Goal: Information Seeking & Learning: Learn about a topic

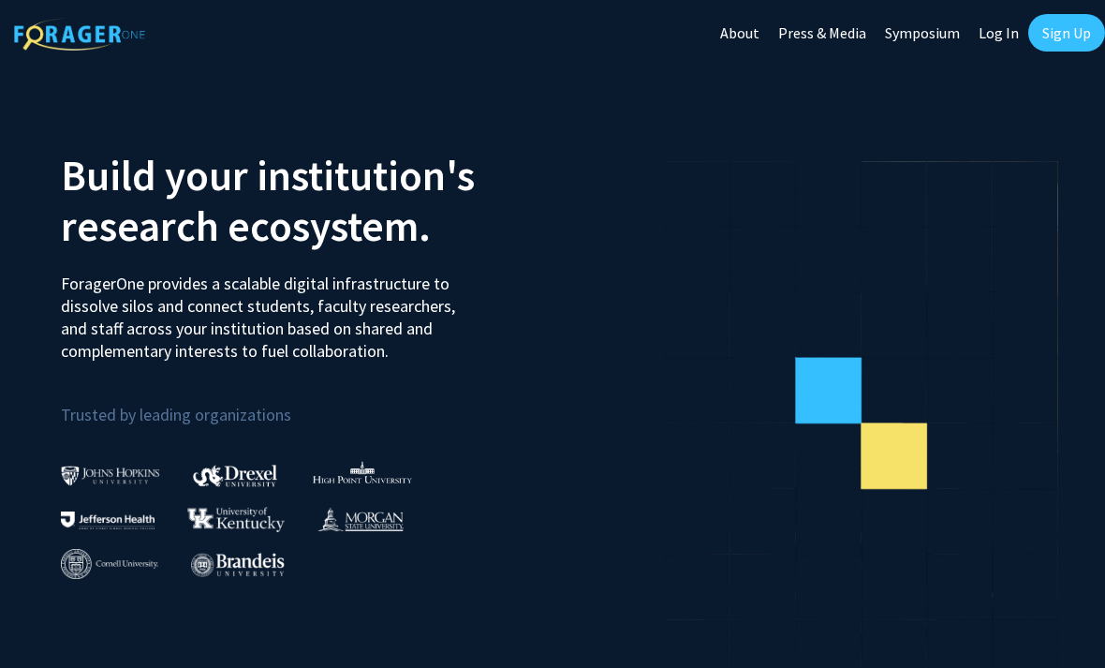
click at [1001, 36] on link "Log In" at bounding box center [998, 33] width 59 height 66
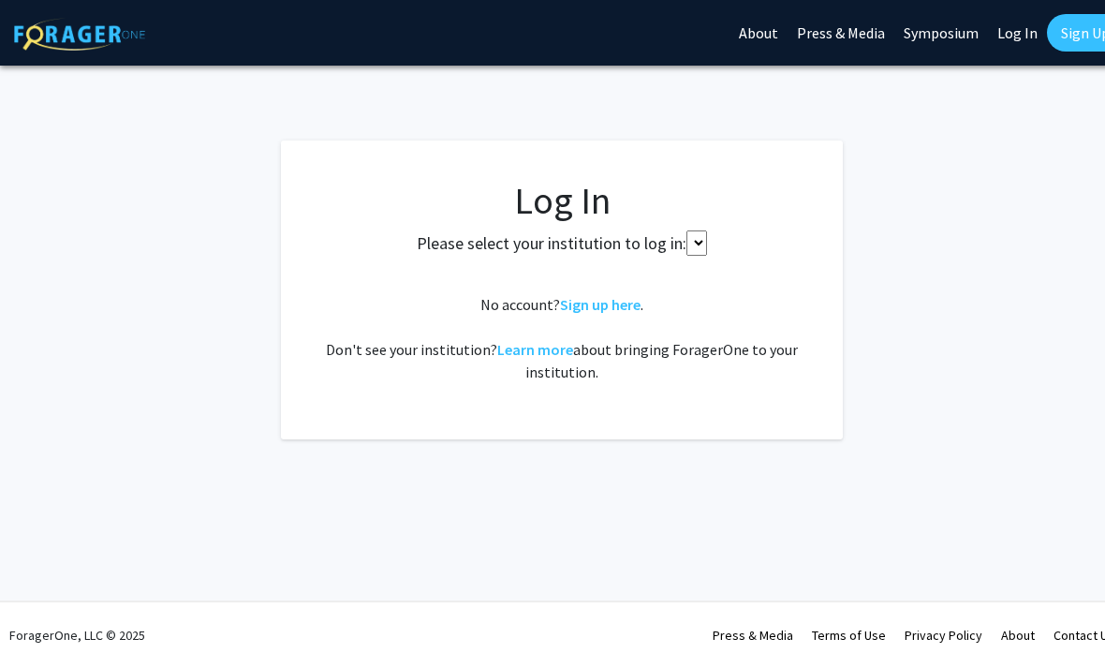
select select
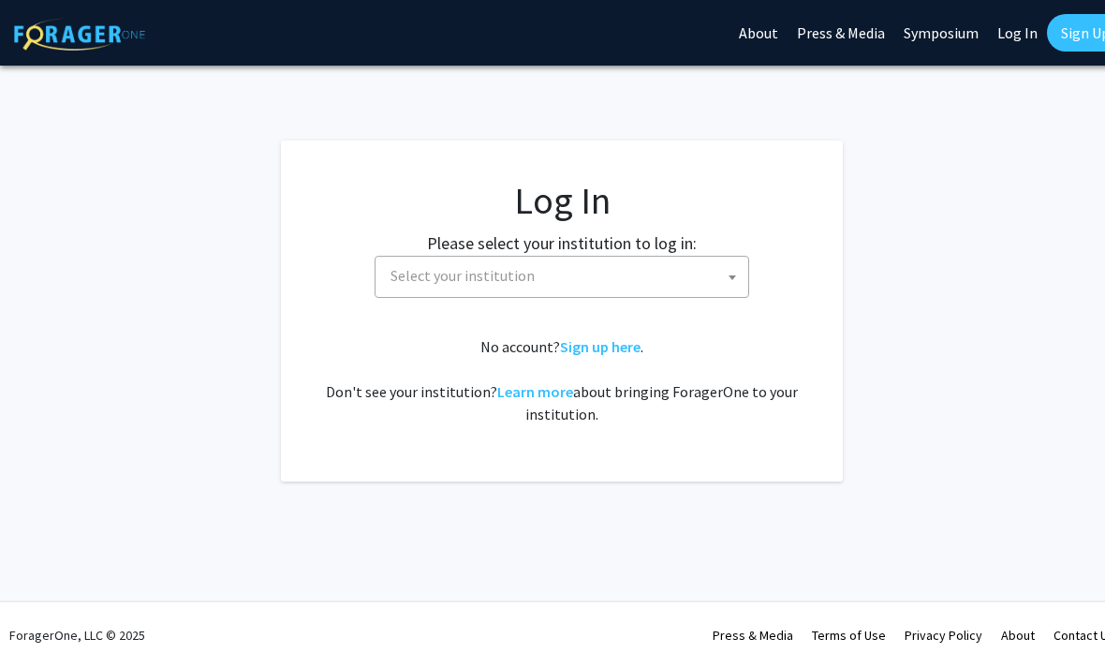
click at [702, 266] on span "Select your institution" at bounding box center [565, 276] width 365 height 38
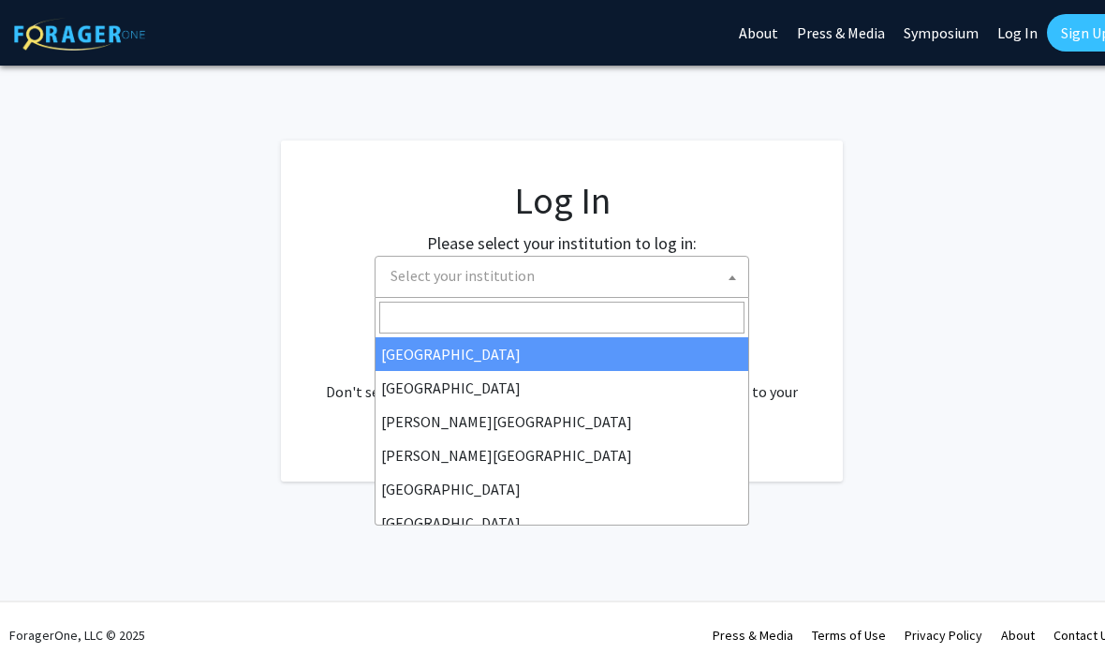
click at [643, 330] on input "Search" at bounding box center [561, 318] width 365 height 32
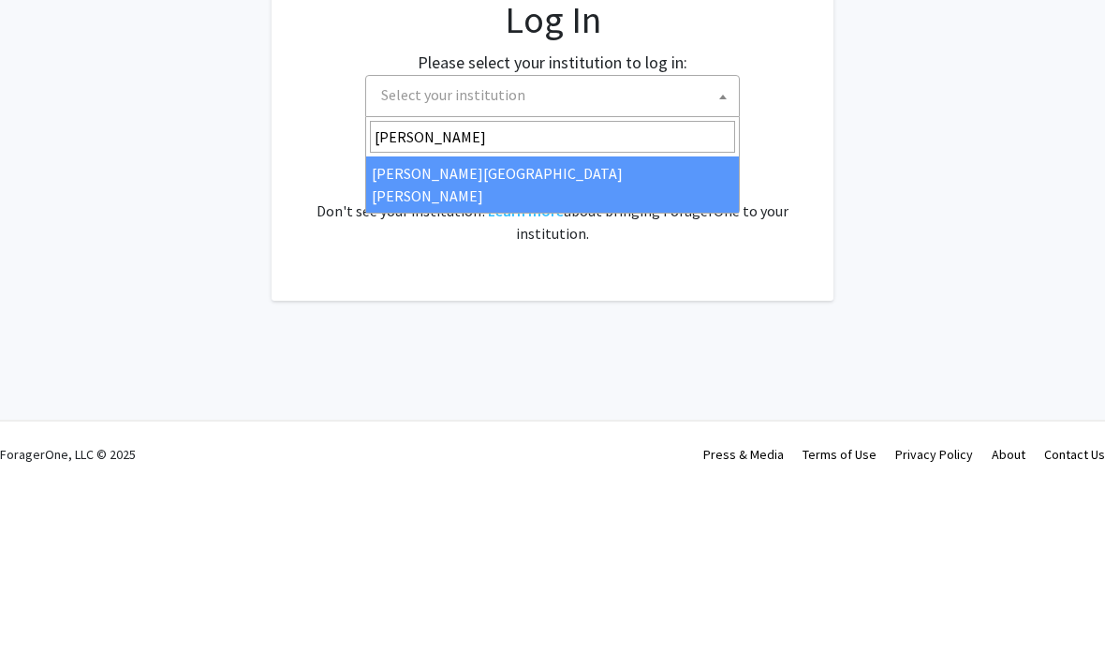
type input "[PERSON_NAME]"
select select "1"
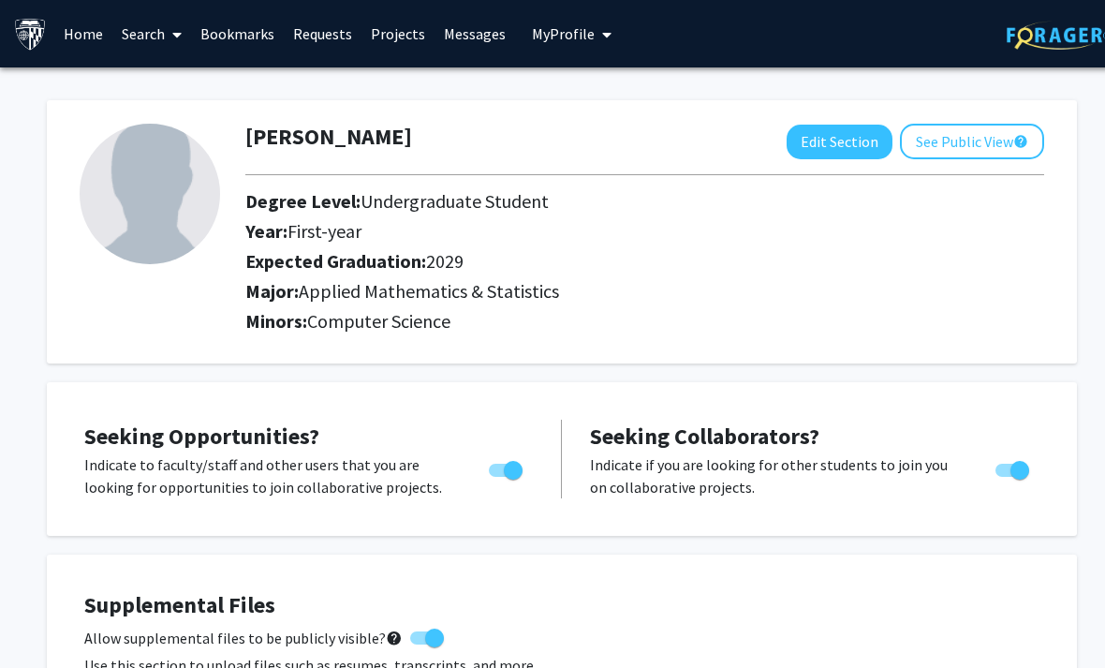
click at [155, 42] on link "Search" at bounding box center [151, 34] width 79 height 66
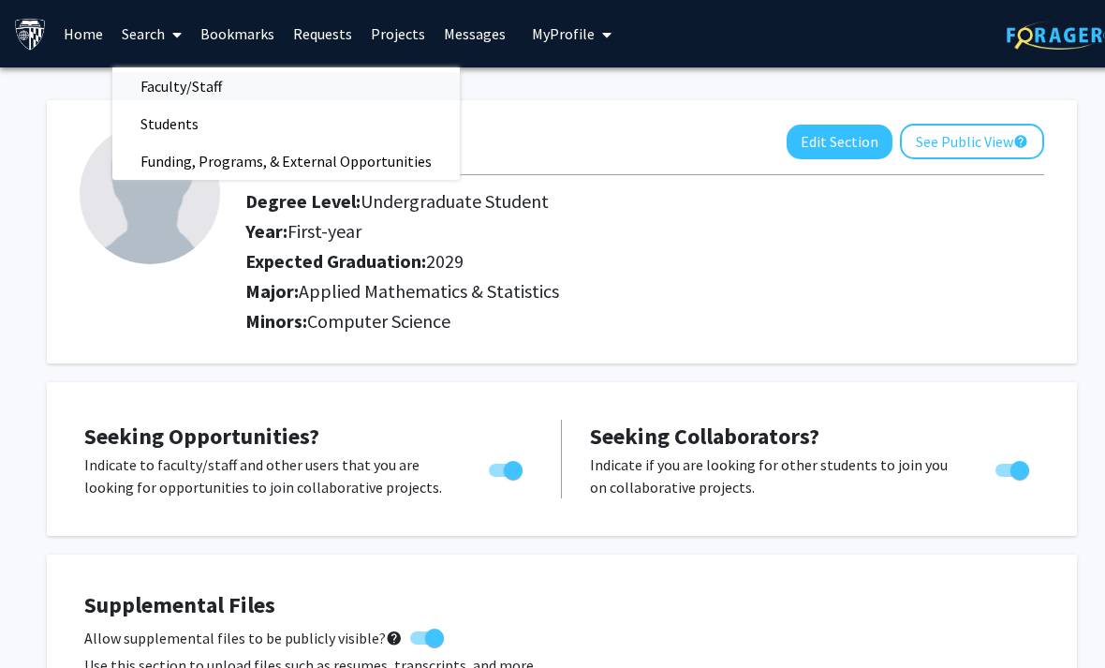
click at [283, 95] on link "Faculty/Staff" at bounding box center [285, 86] width 347 height 28
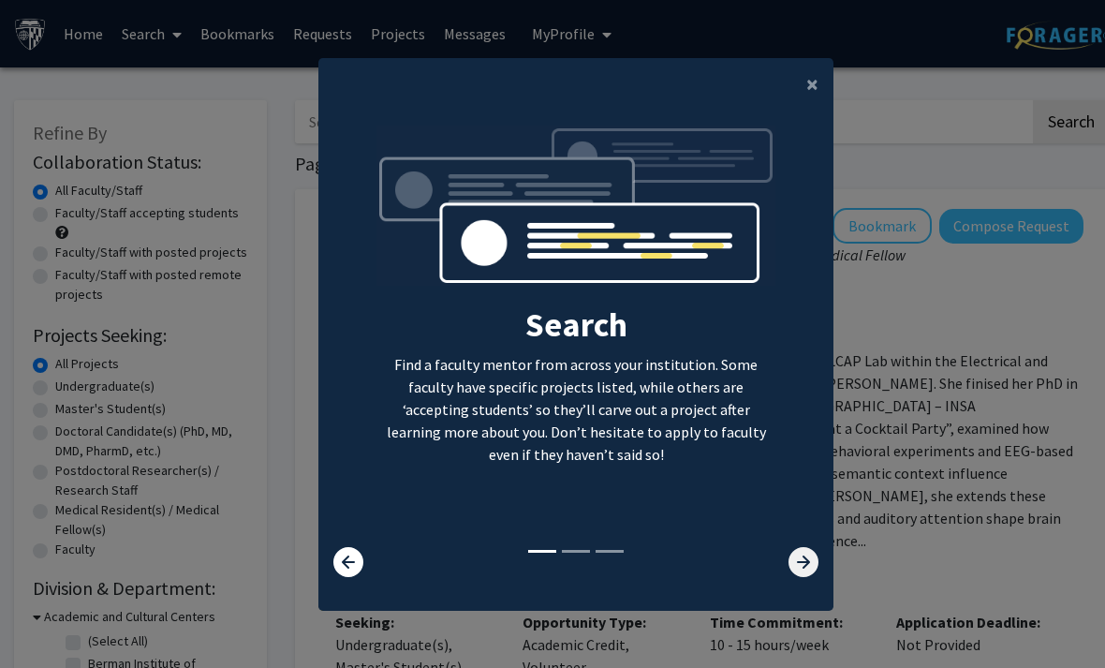
click at [801, 577] on icon at bounding box center [804, 562] width 30 height 30
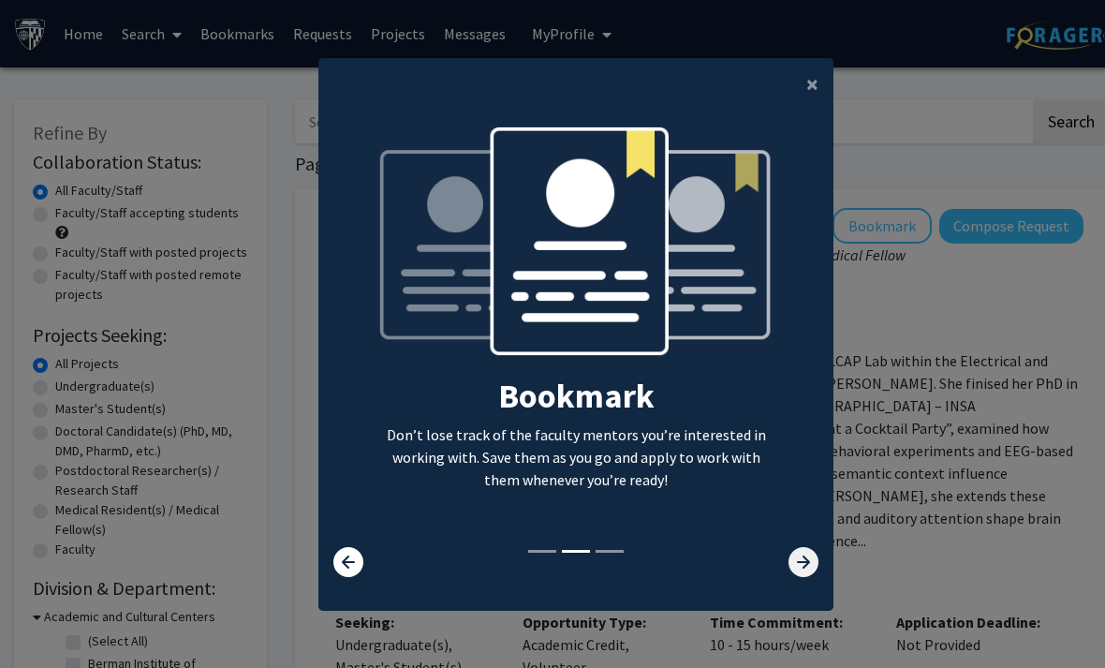
click at [804, 577] on icon at bounding box center [804, 562] width 30 height 30
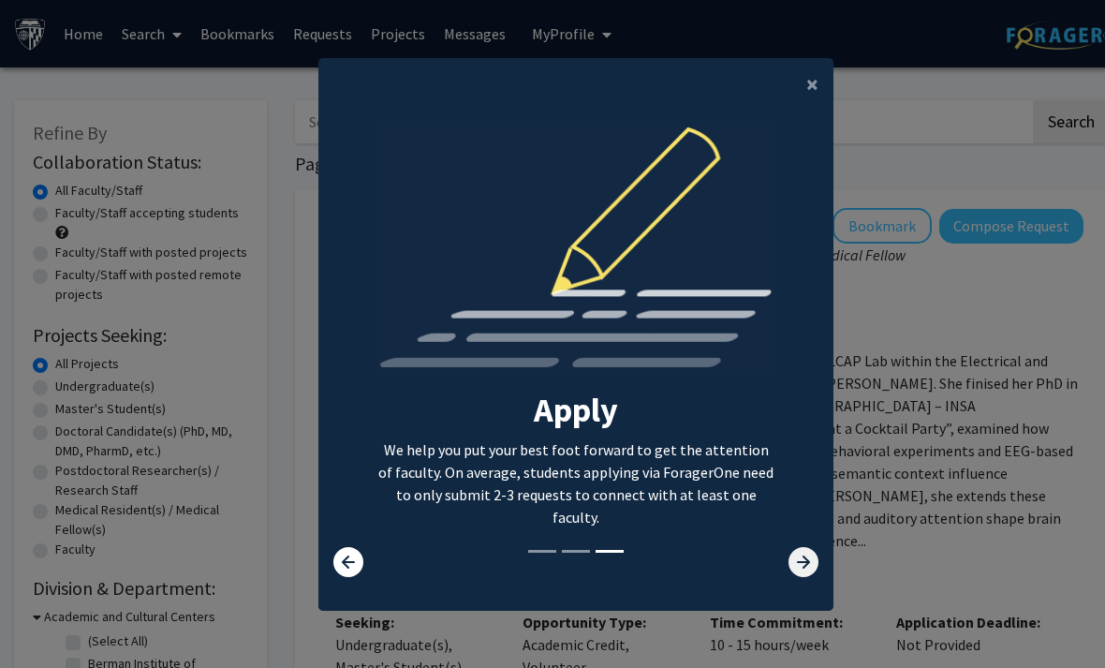
click at [805, 577] on icon at bounding box center [804, 562] width 30 height 30
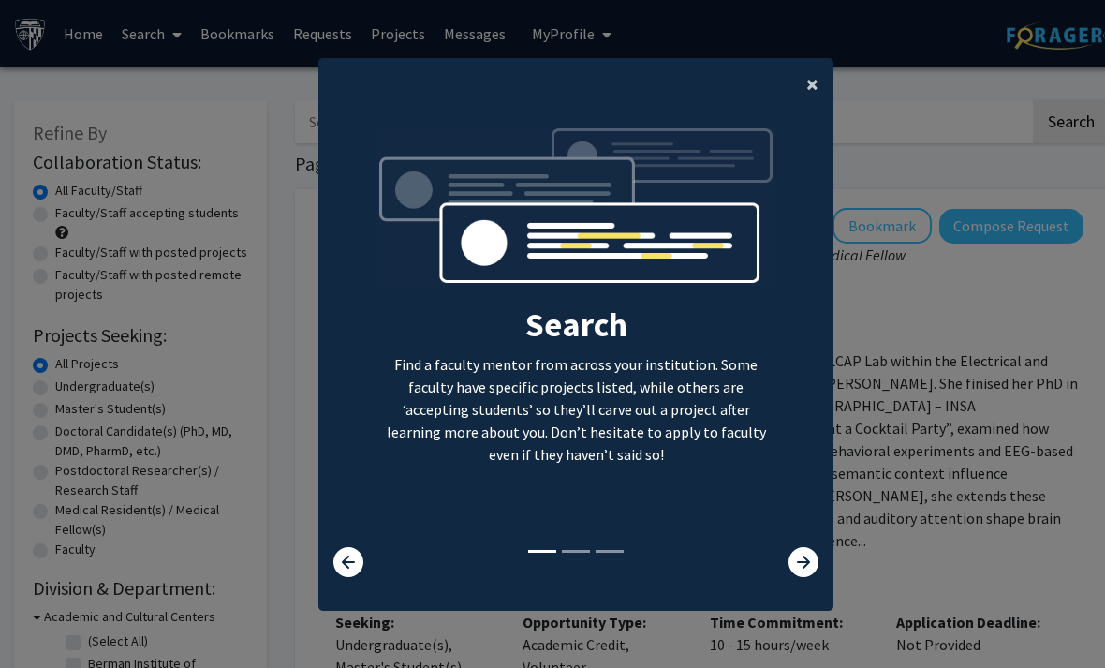
click at [831, 111] on button "×" at bounding box center [812, 84] width 42 height 52
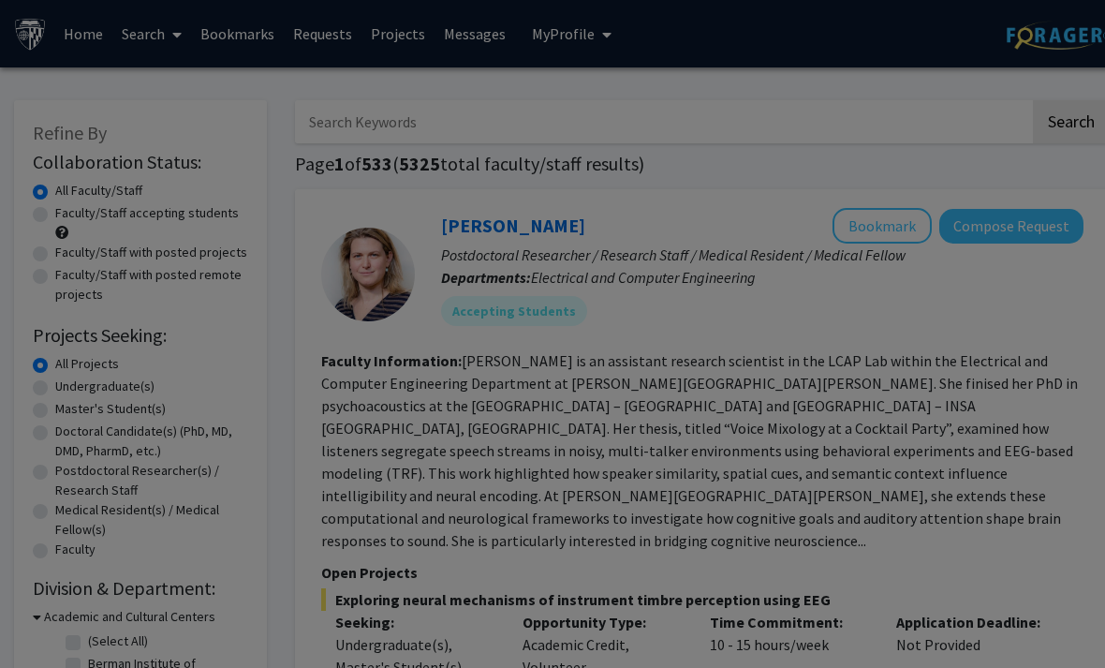
click at [816, 104] on div "Search Find a faculty mentor from across your institution. Some faculty have sp…" at bounding box center [575, 181] width 513 height 421
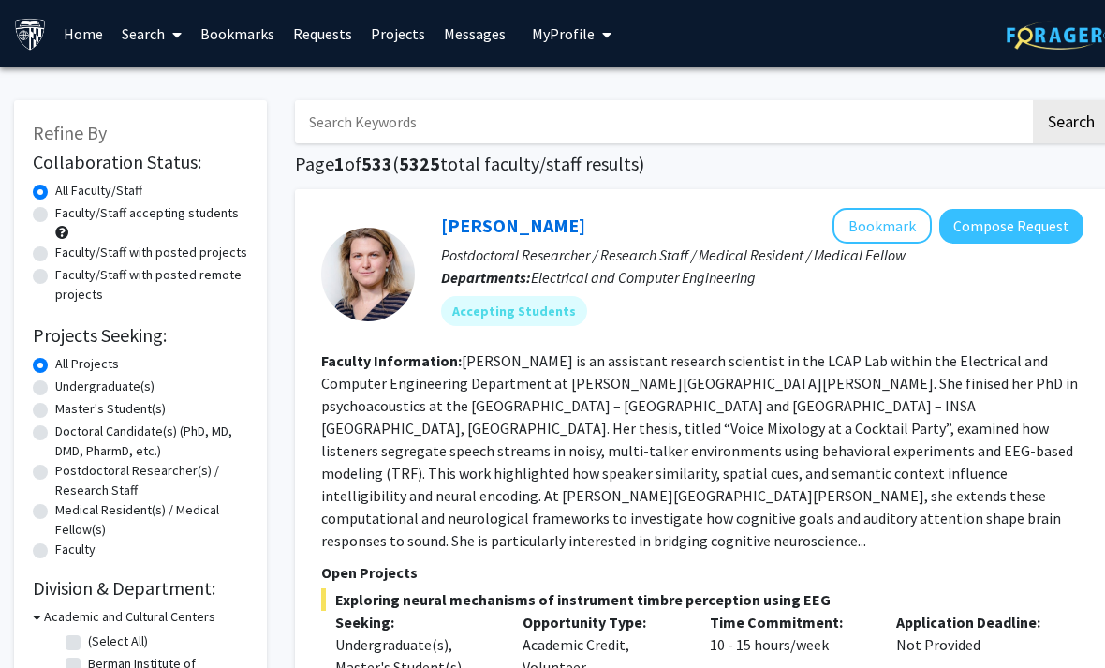
click at [134, 379] on label "Undergraduate(s)" at bounding box center [104, 387] width 99 height 20
click at [67, 379] on input "Undergraduate(s)" at bounding box center [61, 383] width 12 height 12
radio input "true"
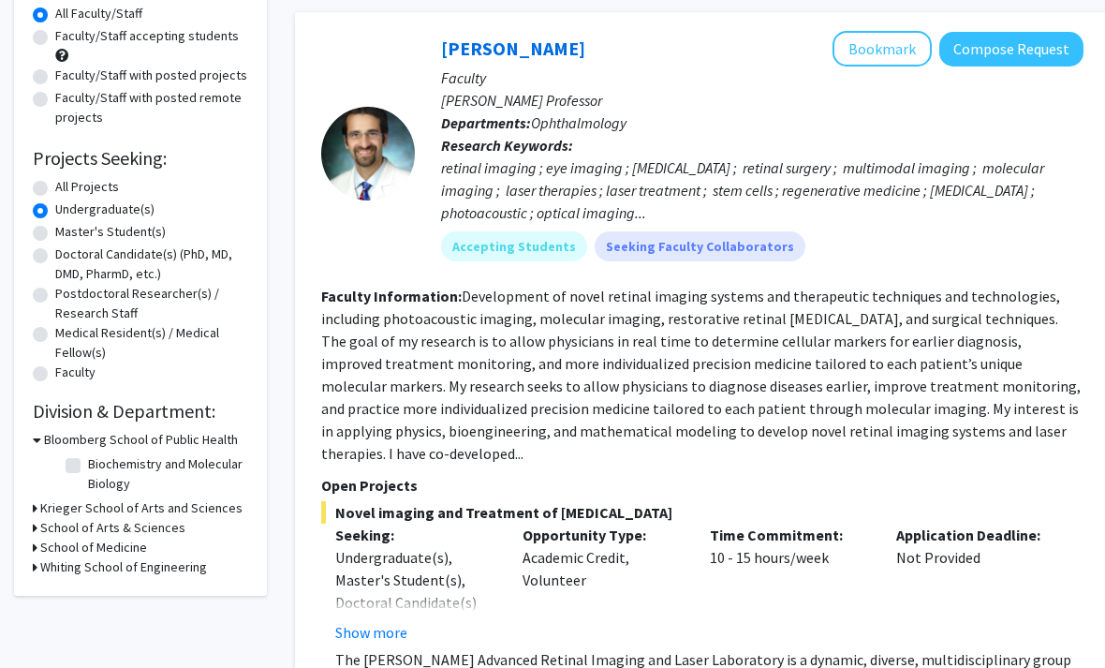
scroll to position [174, 0]
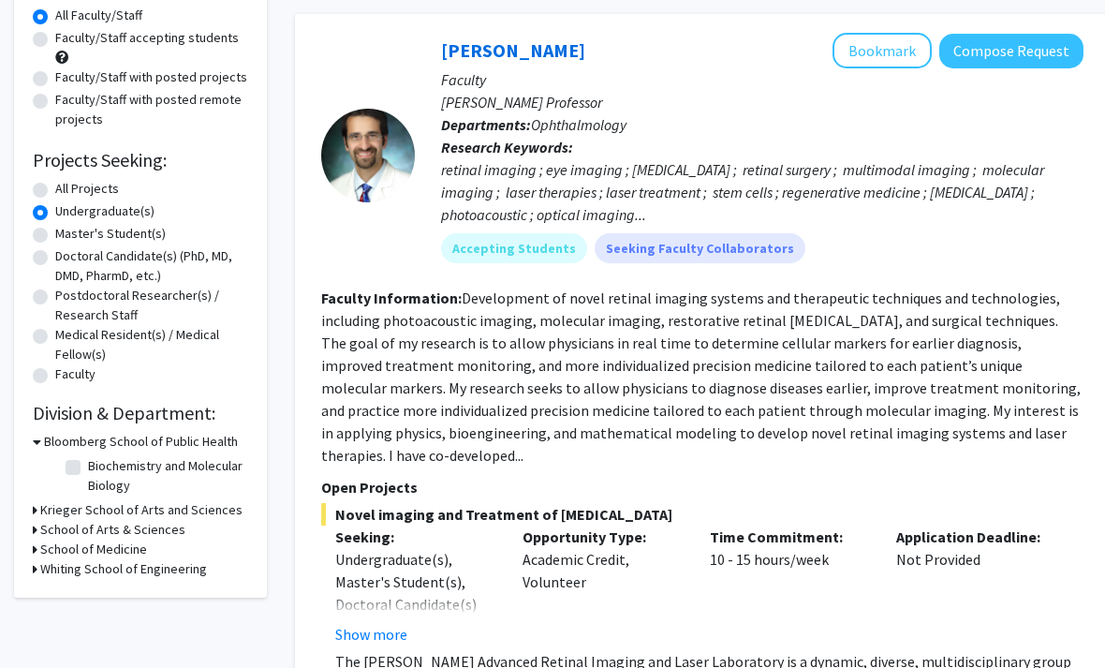
click at [188, 508] on h3 "Krieger School of Arts and Sciences" at bounding box center [141, 511] width 202 height 20
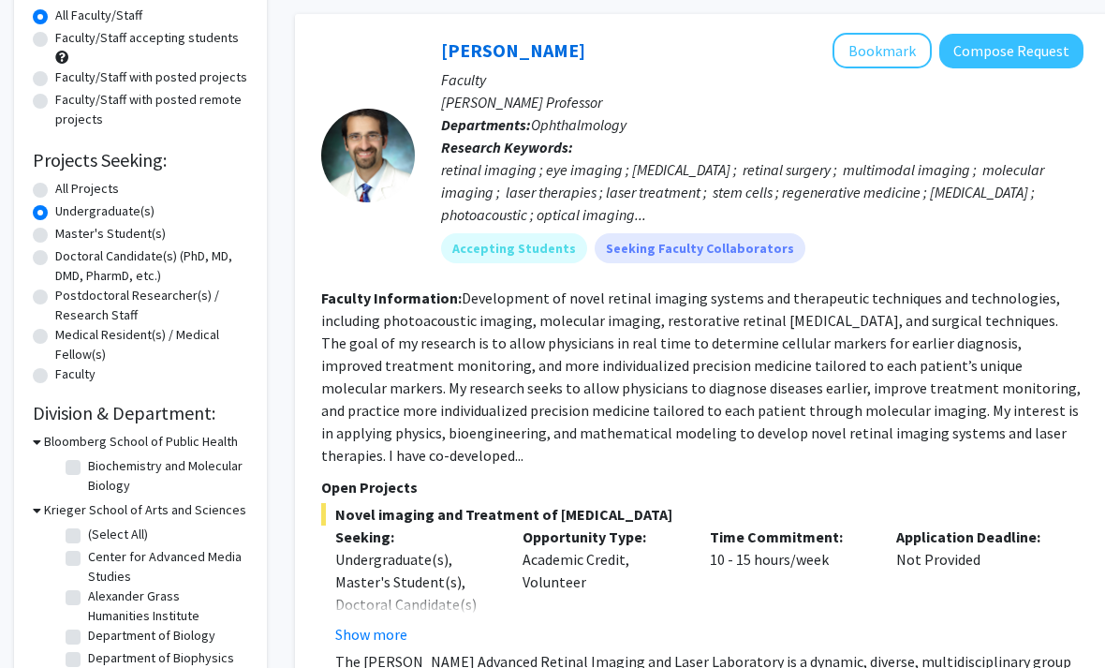
scroll to position [48, 0]
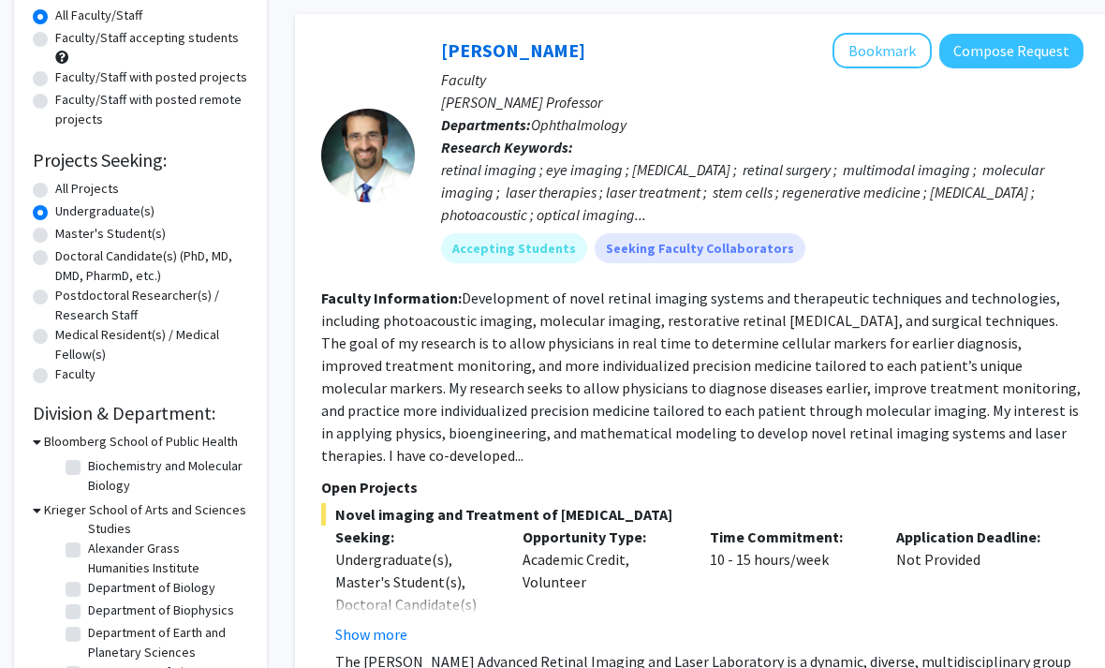
click at [171, 491] on label "Biochemistry and Molecular Biology" at bounding box center [165, 475] width 155 height 39
click at [100, 468] on input "Biochemistry and Molecular Biology" at bounding box center [94, 462] width 12 height 12
checkbox input "true"
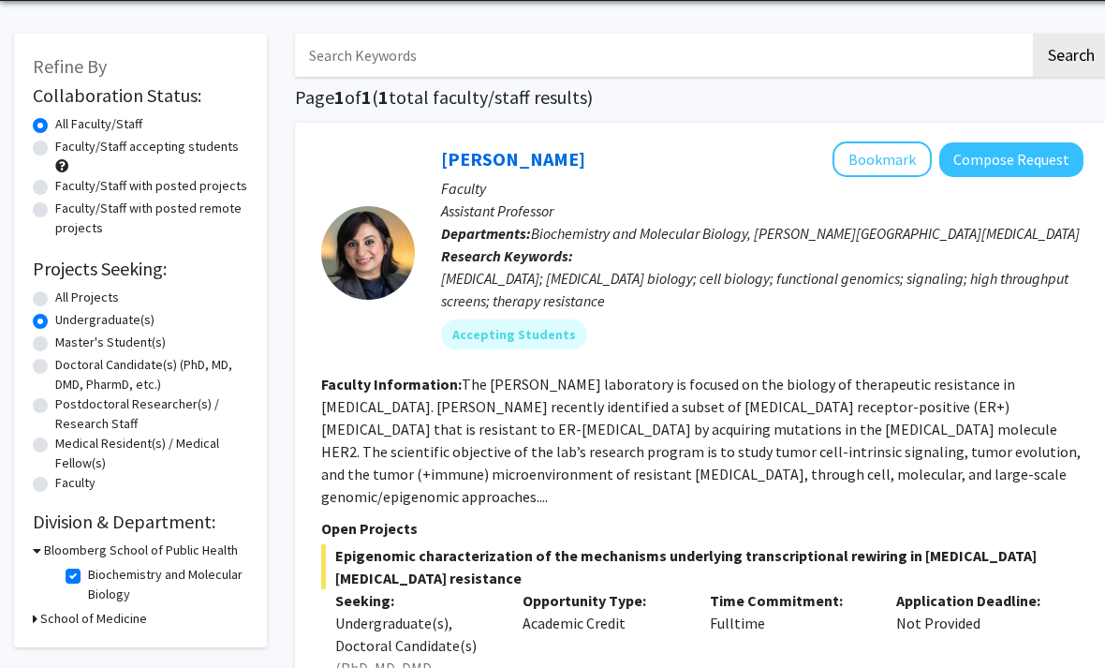
scroll to position [68, 0]
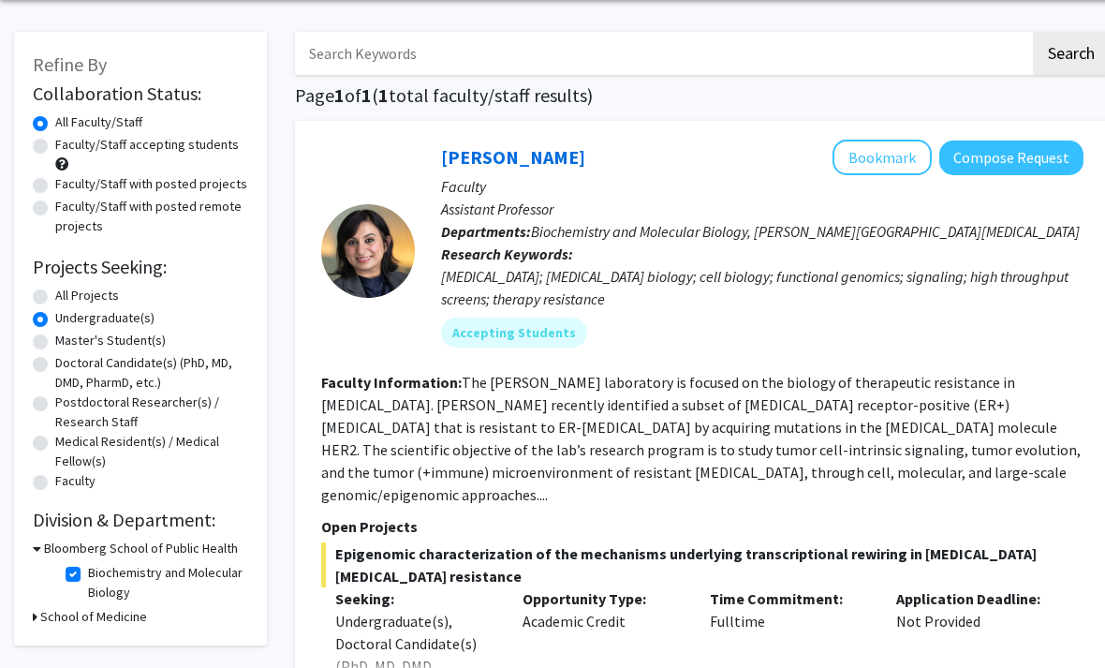
click at [88, 578] on label "Biochemistry and Molecular Biology" at bounding box center [165, 582] width 155 height 39
click at [88, 575] on input "Biochemistry and Molecular Biology" at bounding box center [94, 569] width 12 height 12
checkbox input "false"
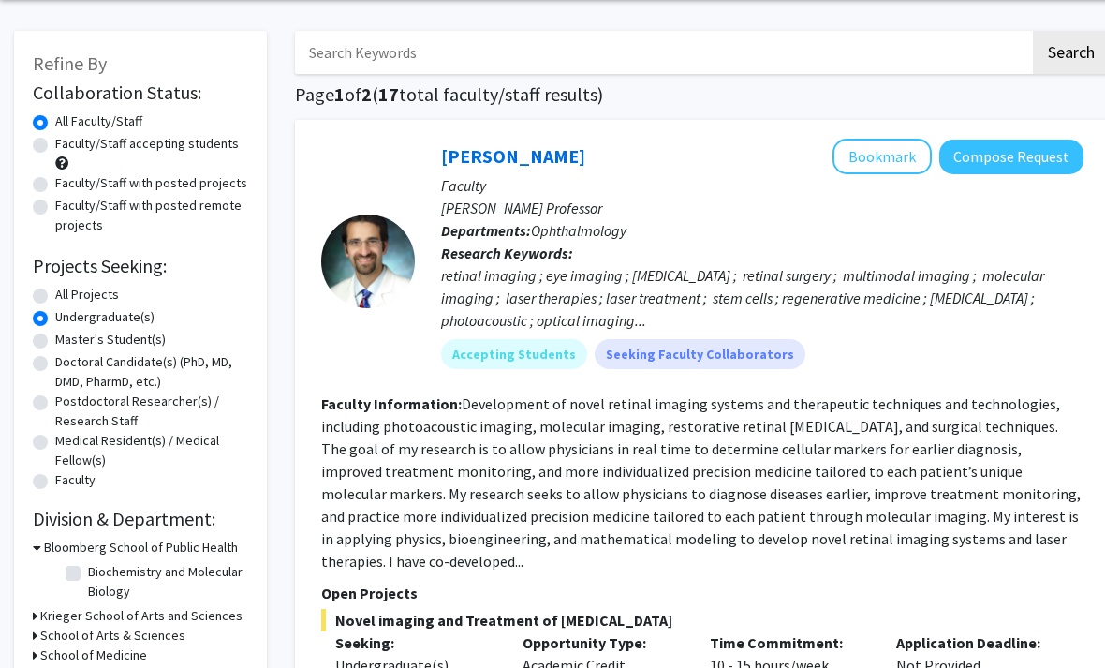
click at [189, 540] on h3 "Bloomberg School of Public Health" at bounding box center [141, 549] width 194 height 20
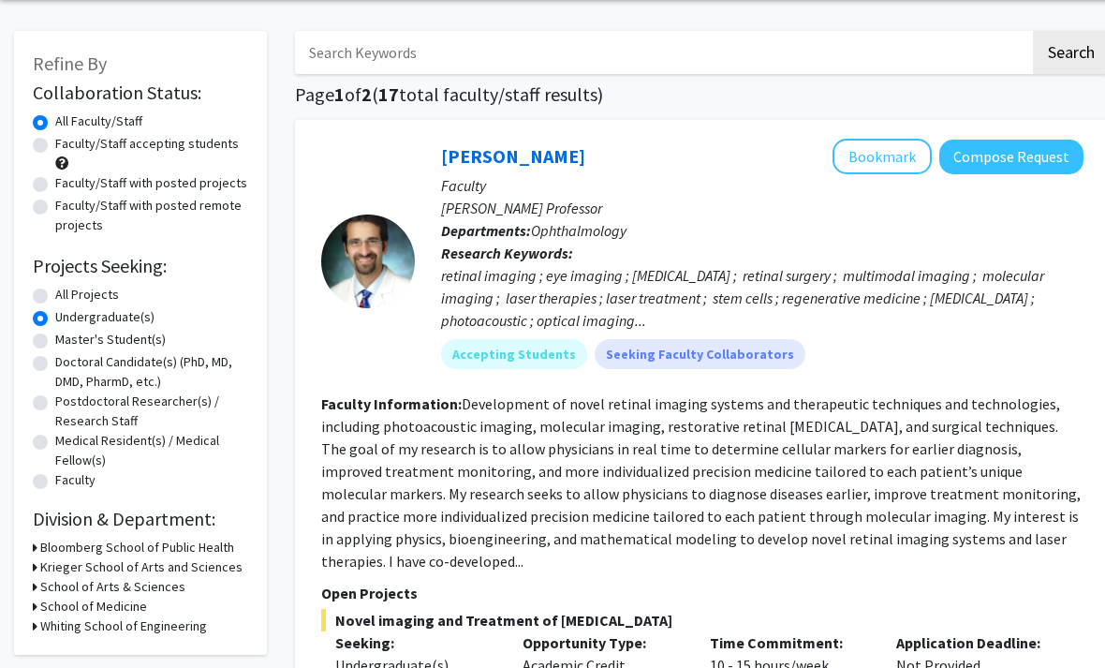
click at [195, 626] on h3 "Whiting School of Engineering" at bounding box center [123, 626] width 167 height 20
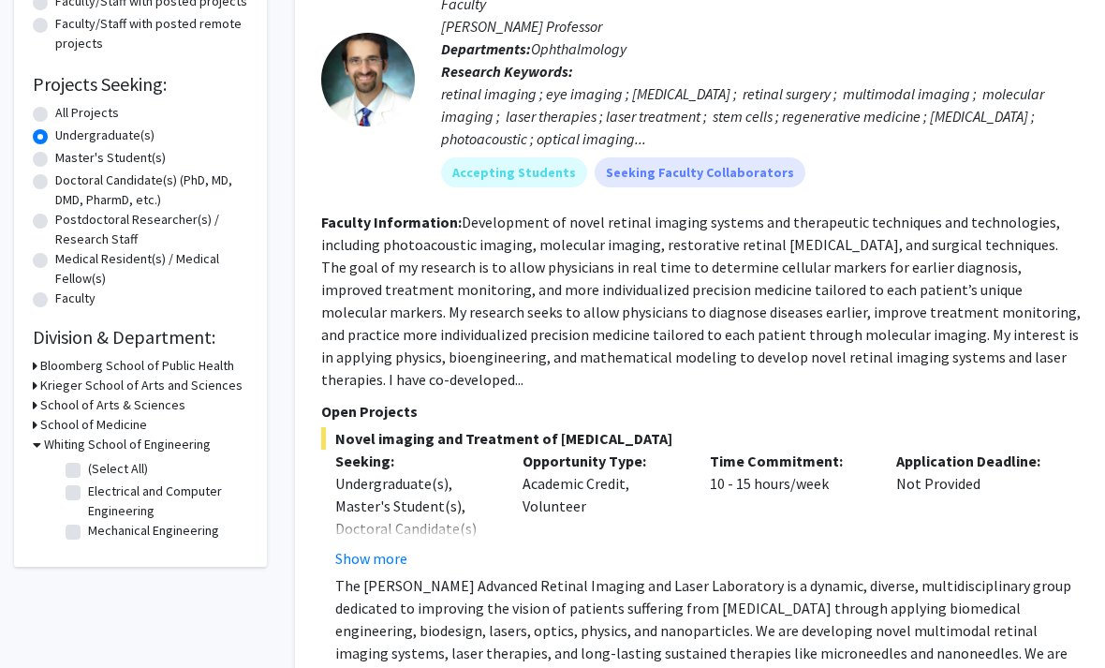
scroll to position [253, 0]
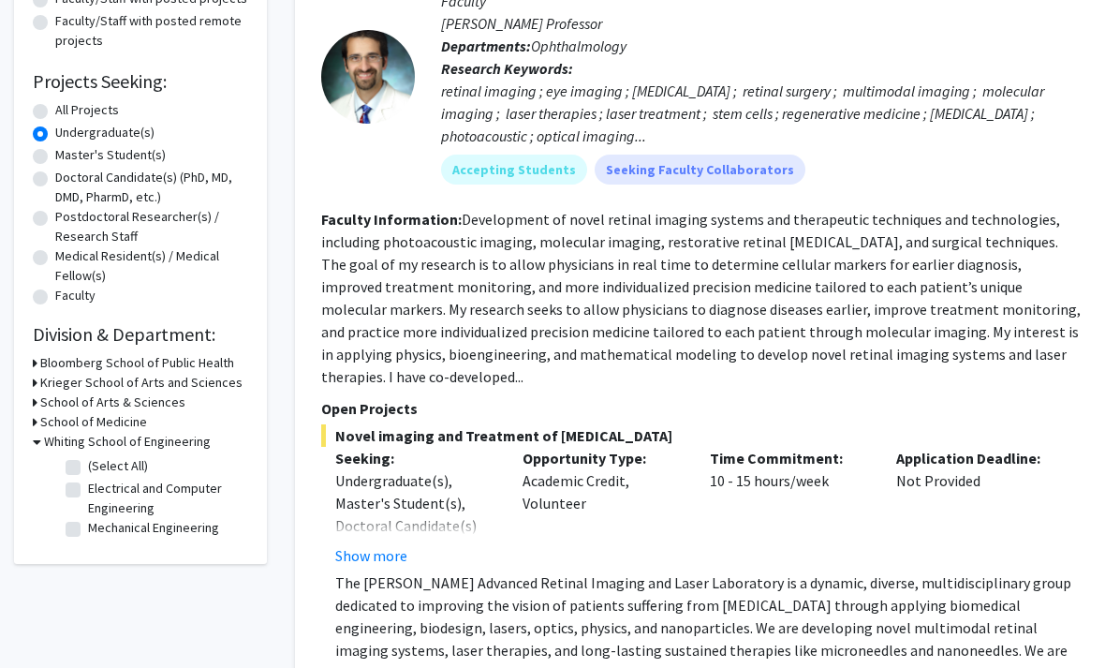
click at [88, 464] on label "(Select All)" at bounding box center [118, 467] width 60 height 20
click at [88, 464] on input "(Select All)" at bounding box center [94, 463] width 12 height 12
checkbox input "true"
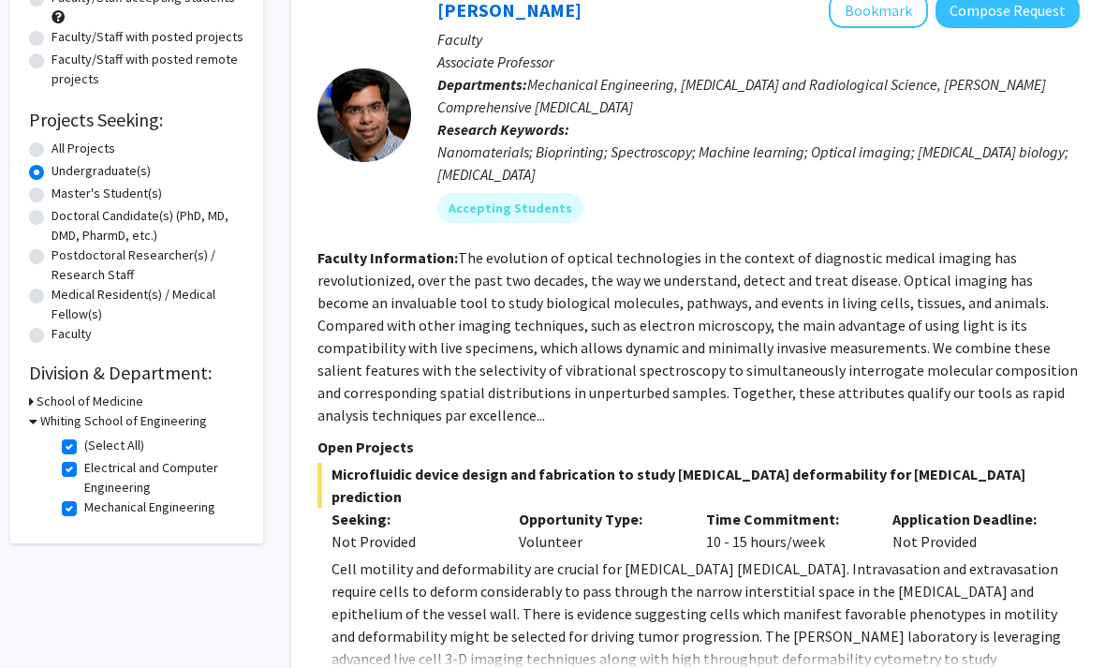
scroll to position [0, 4]
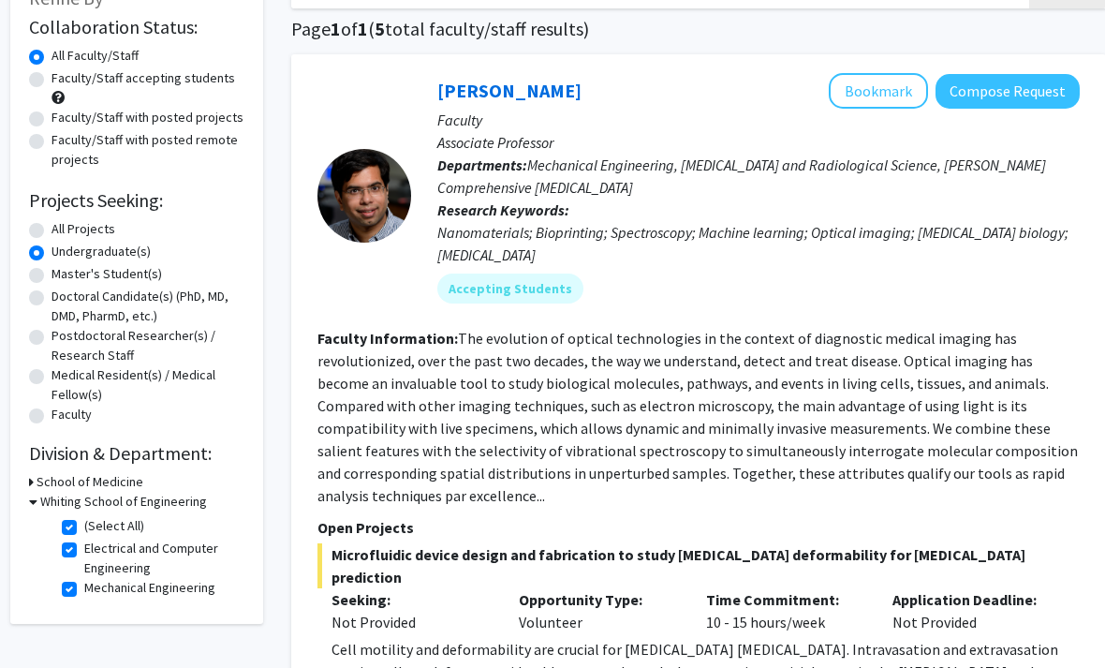
click at [84, 527] on label "(Select All)" at bounding box center [114, 527] width 60 height 20
click at [84, 527] on input "(Select All)" at bounding box center [90, 523] width 12 height 12
checkbox input "false"
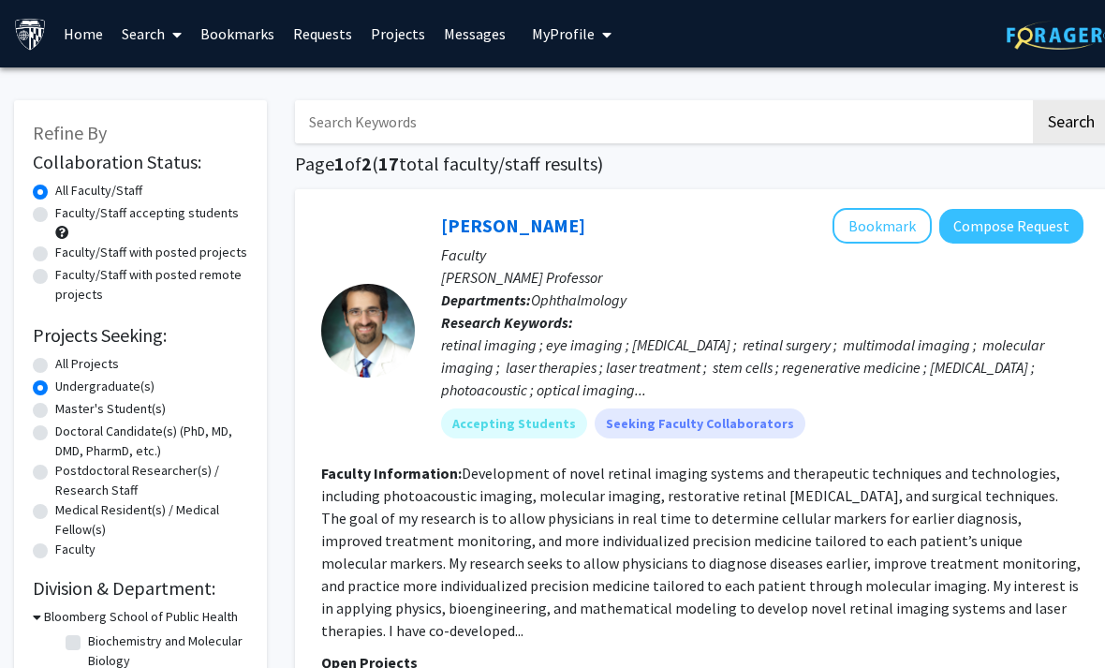
click at [879, 116] on input "Search Keywords" at bounding box center [662, 121] width 735 height 43
type input "Applied math"
click at [1071, 120] on button "Search" at bounding box center [1071, 121] width 77 height 43
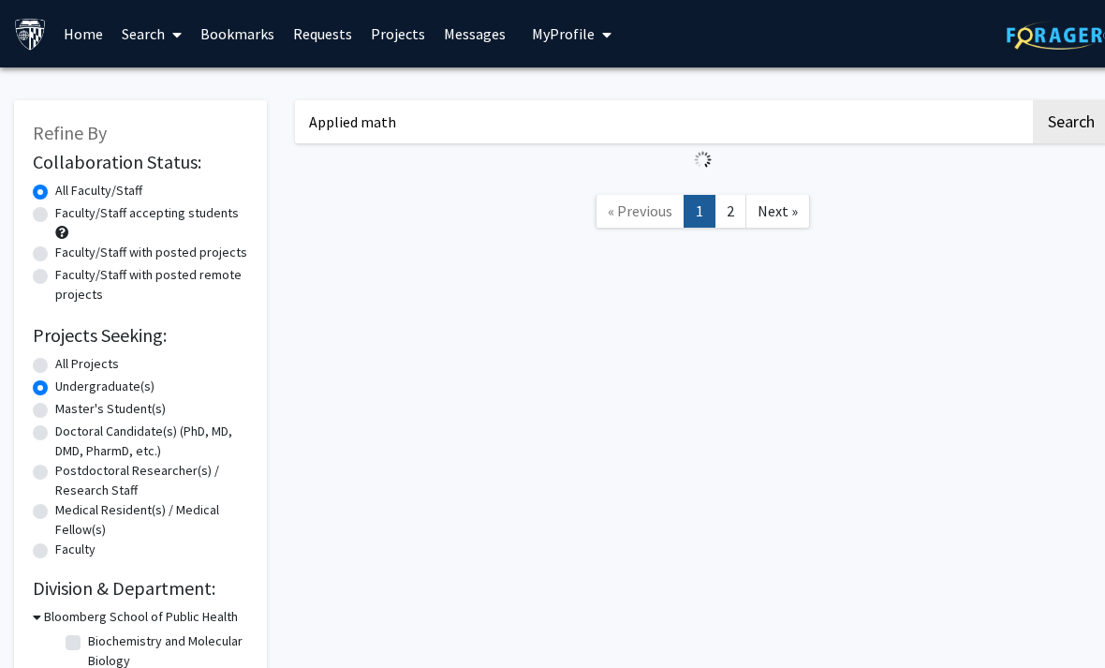
radio input "true"
